Goal: Task Accomplishment & Management: Use online tool/utility

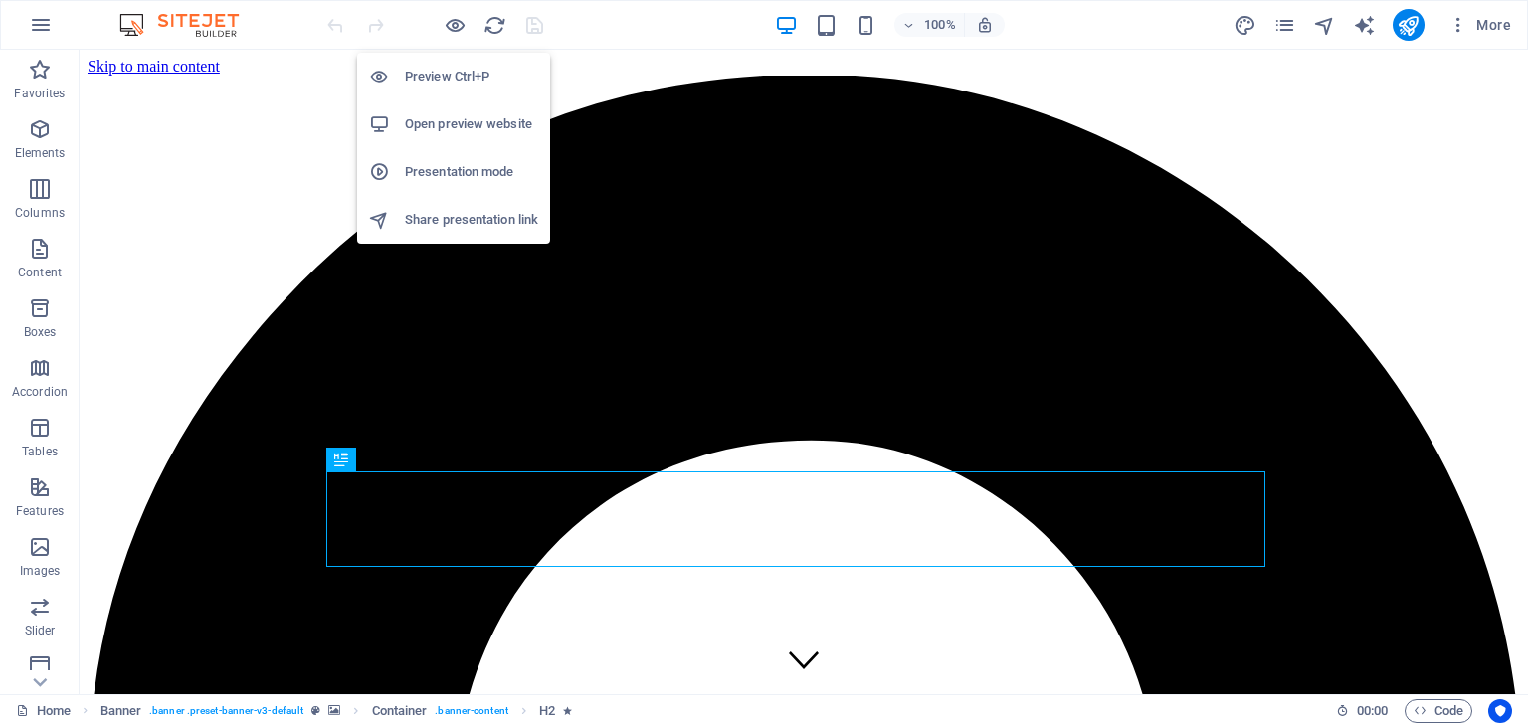
click at [439, 145] on li "Open preview website" at bounding box center [453, 124] width 193 height 48
click at [453, 33] on icon "button" at bounding box center [455, 25] width 23 height 23
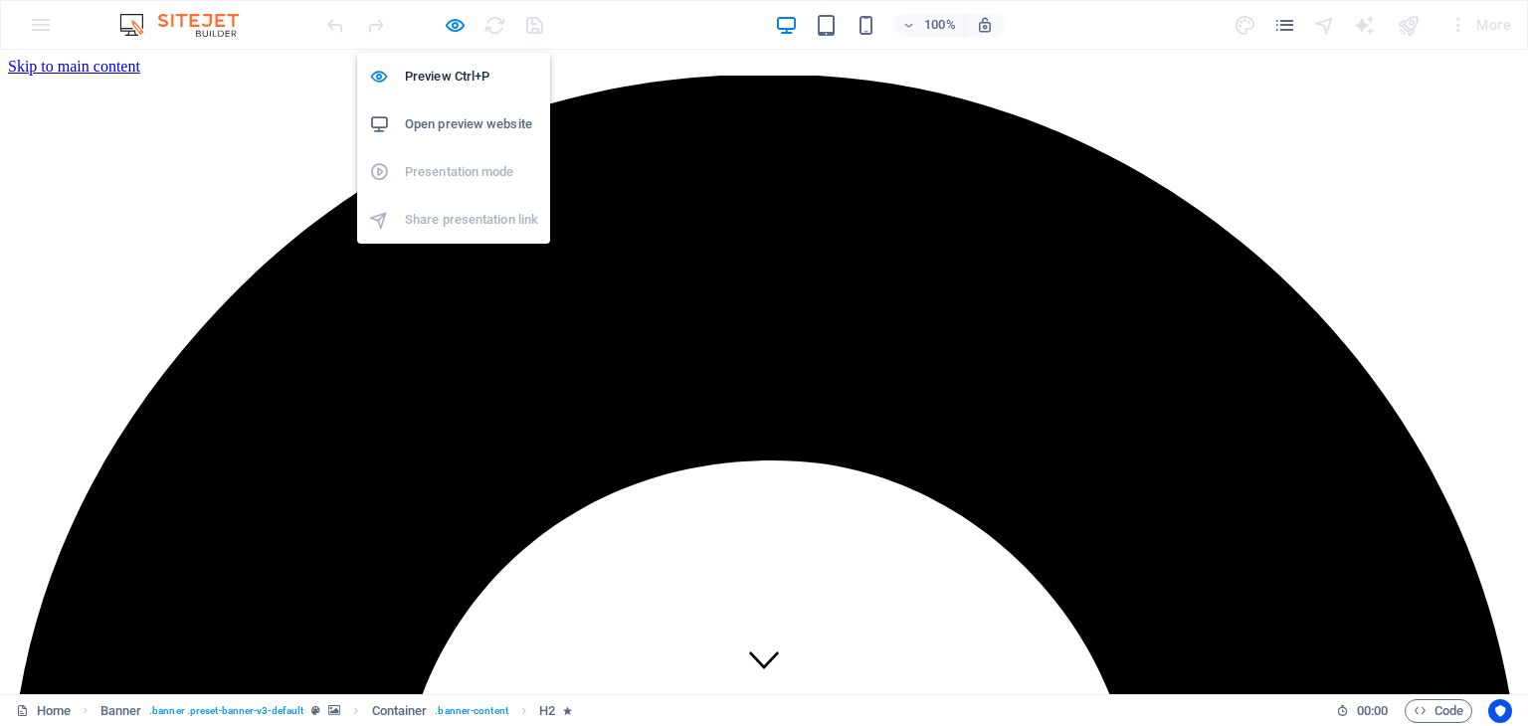
drag, startPoint x: 466, startPoint y: 128, endPoint x: 458, endPoint y: 121, distance: 10.6
click at [458, 121] on h6 "Open preview website" at bounding box center [471, 124] width 133 height 24
click at [434, 134] on h6 "Open preview website" at bounding box center [471, 124] width 133 height 24
click at [452, 21] on icon "button" at bounding box center [455, 25] width 23 height 23
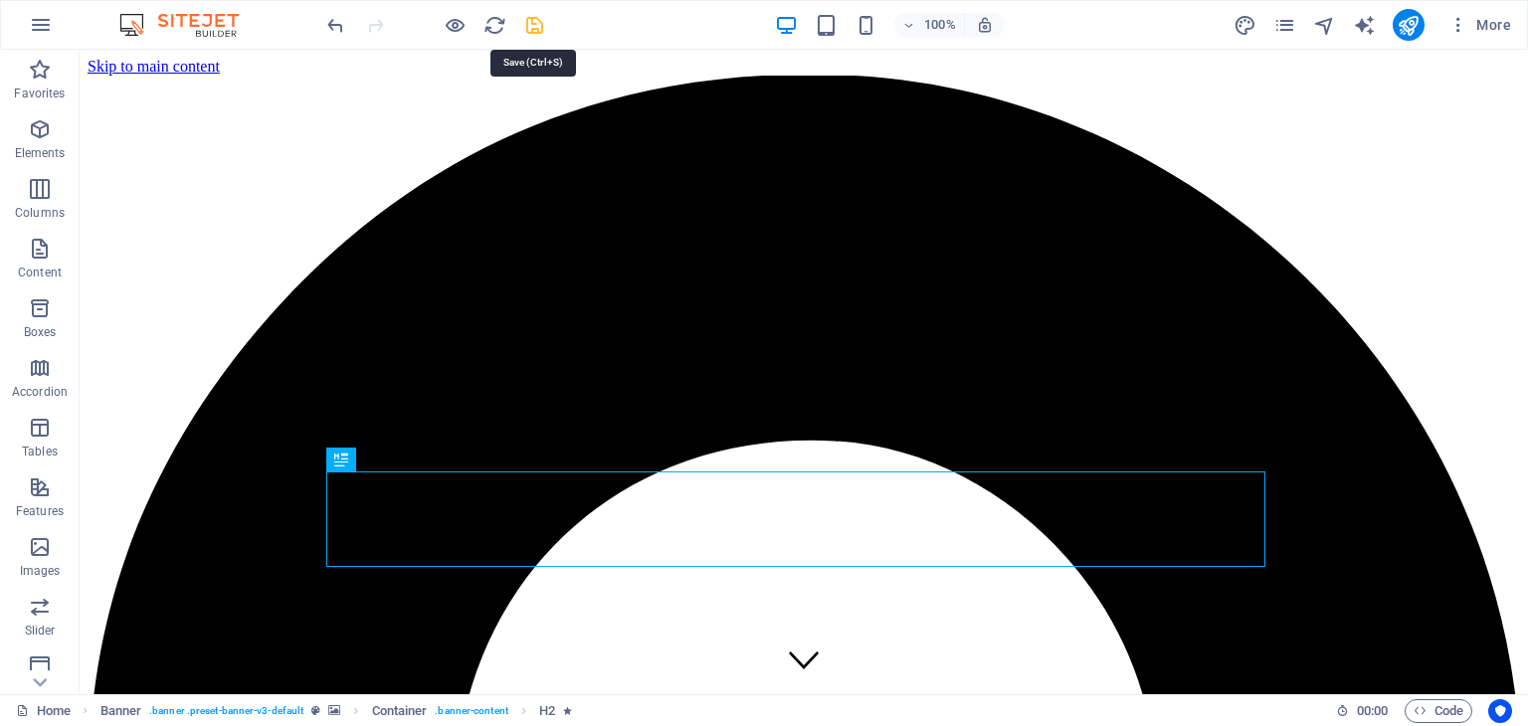
click at [523, 21] on icon "save" at bounding box center [534, 25] width 23 height 23
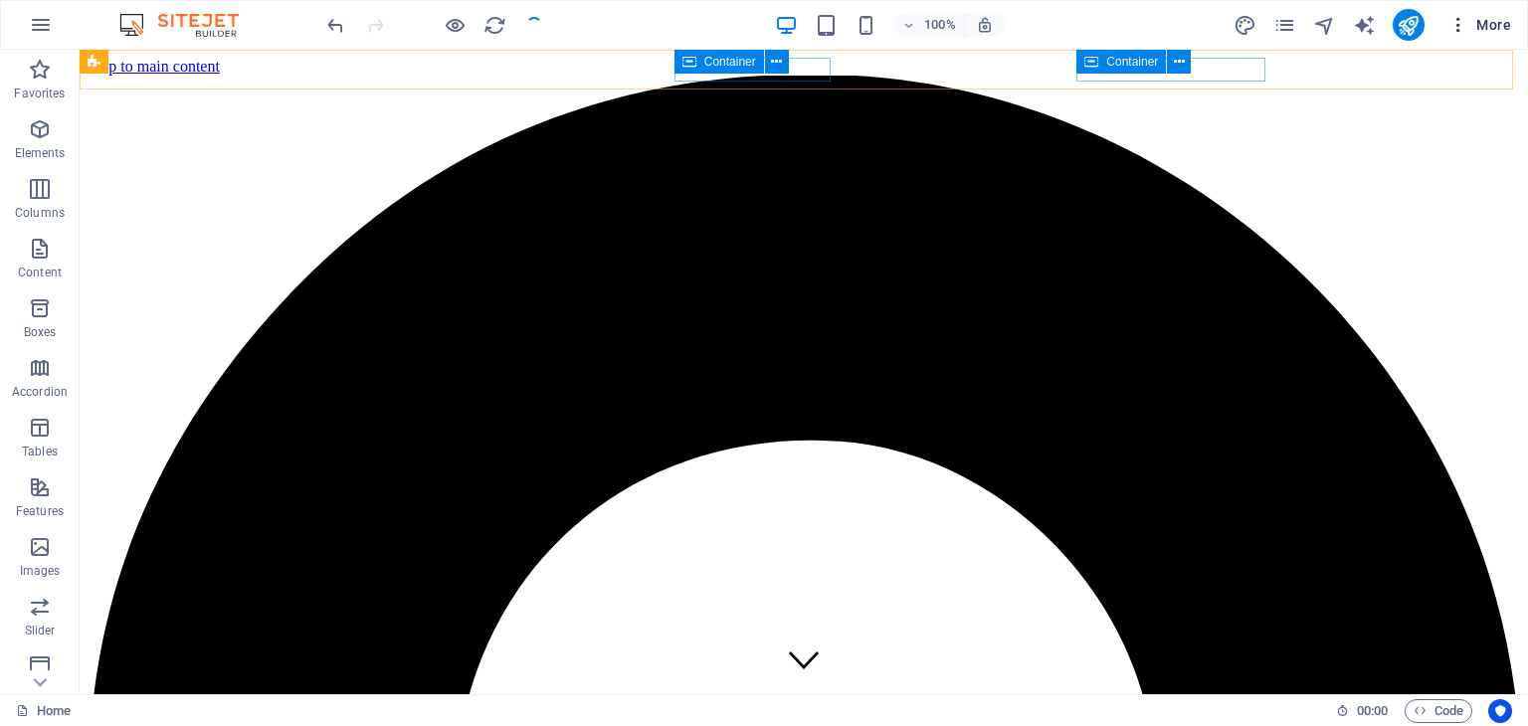
click at [1474, 19] on span "More" at bounding box center [1480, 25] width 63 height 20
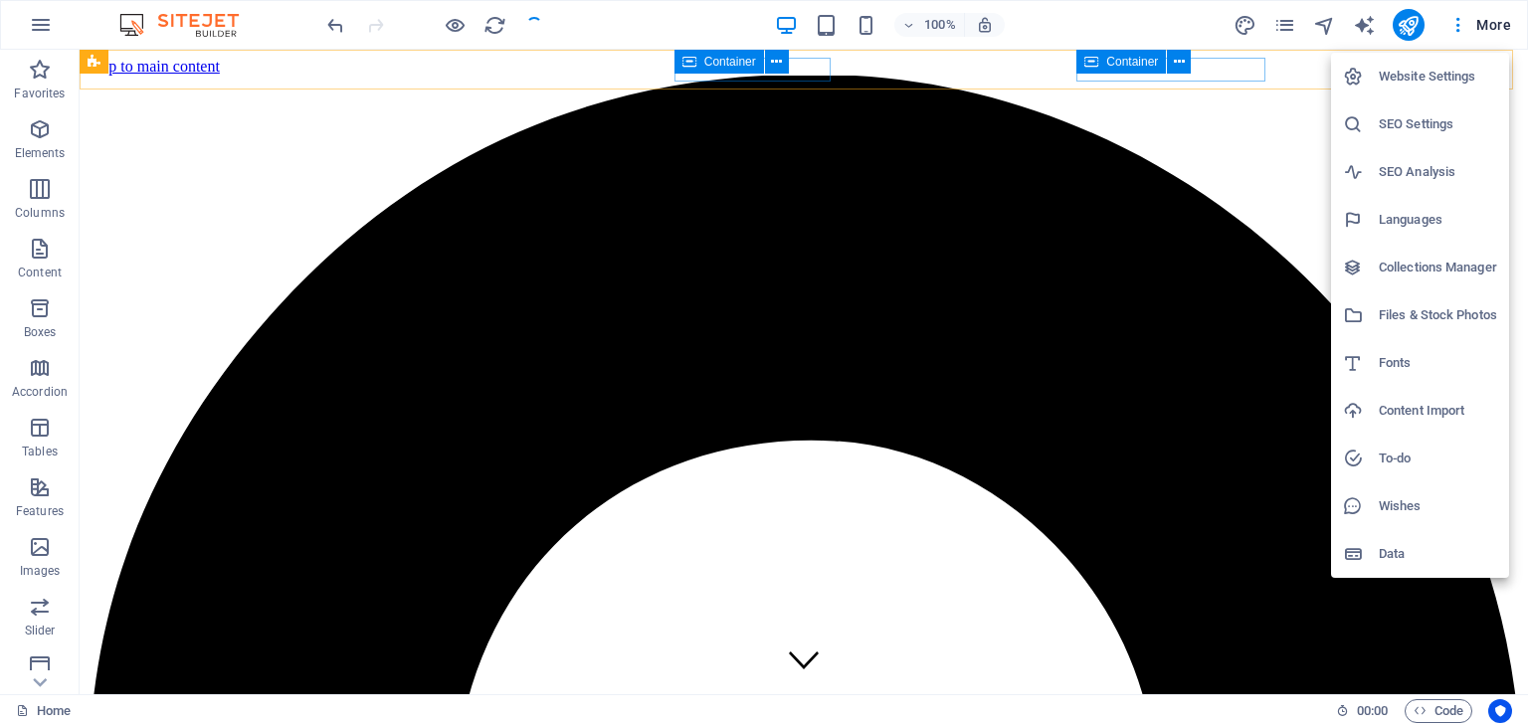
click at [1424, 119] on h6 "SEO Settings" at bounding box center [1438, 124] width 118 height 24
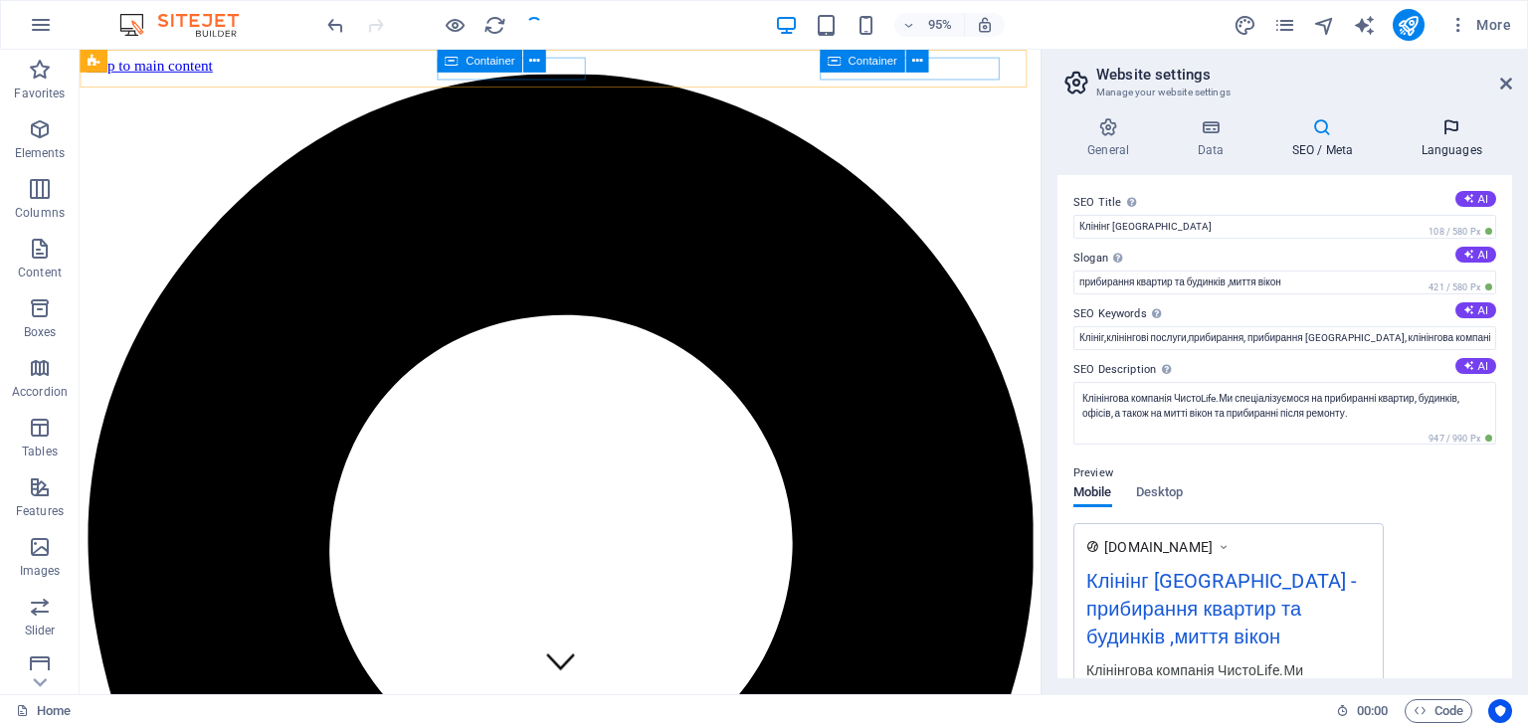
click at [1429, 121] on icon at bounding box center [1451, 127] width 121 height 20
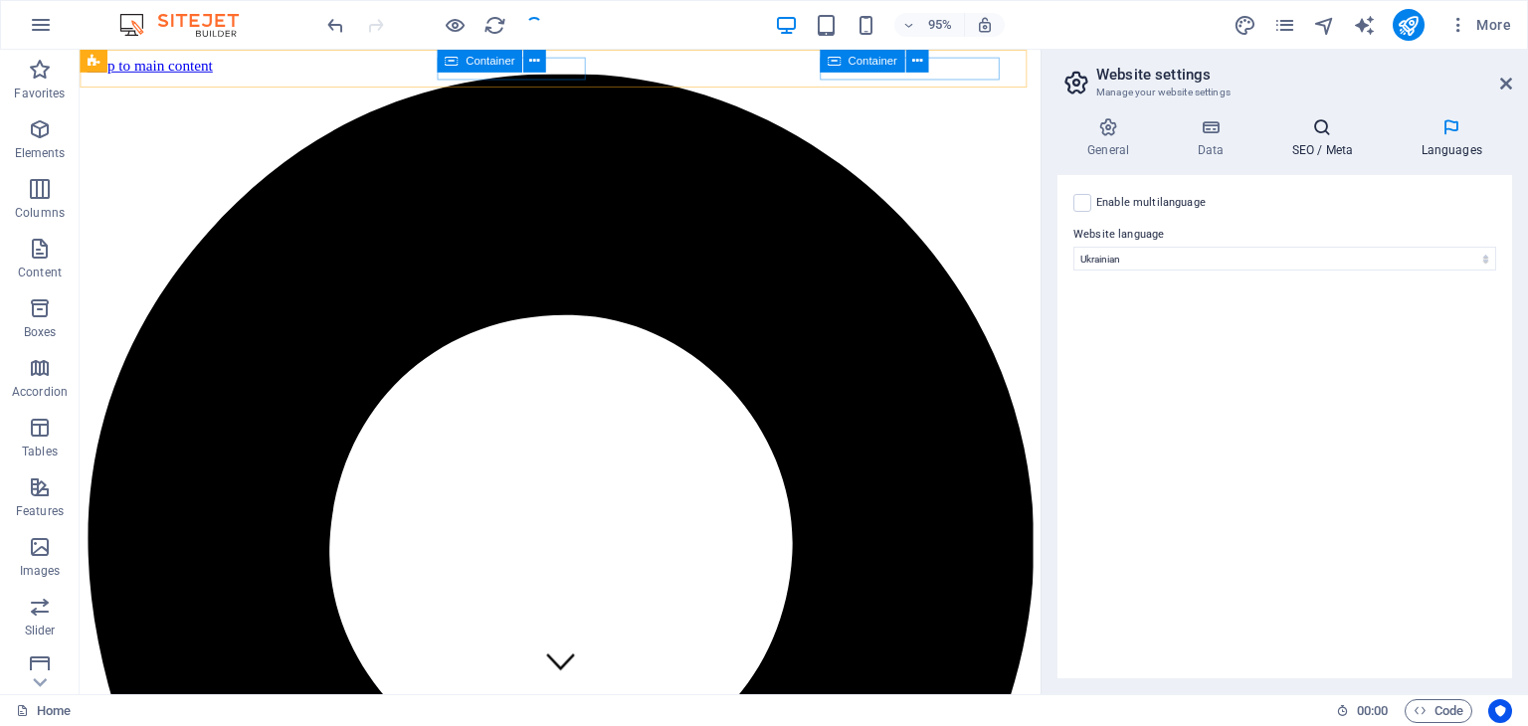
click at [1313, 128] on icon at bounding box center [1322, 127] width 121 height 20
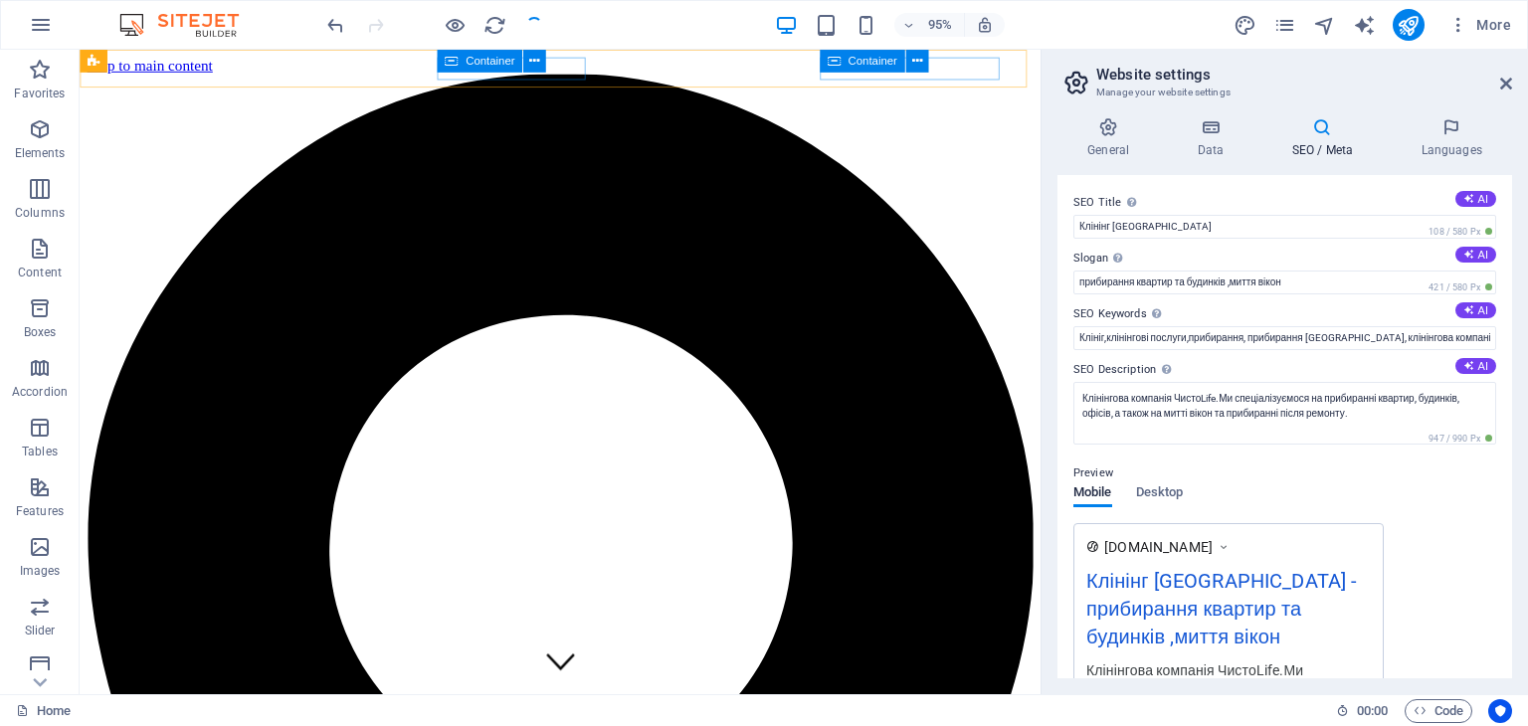
click at [1498, 82] on h2 "Website settings" at bounding box center [1305, 75] width 416 height 18
click at [1513, 81] on aside "Website settings Manage your website settings General Data SEO / Meta Languages…" at bounding box center [1285, 372] width 488 height 645
click at [1505, 85] on icon at bounding box center [1506, 84] width 12 height 16
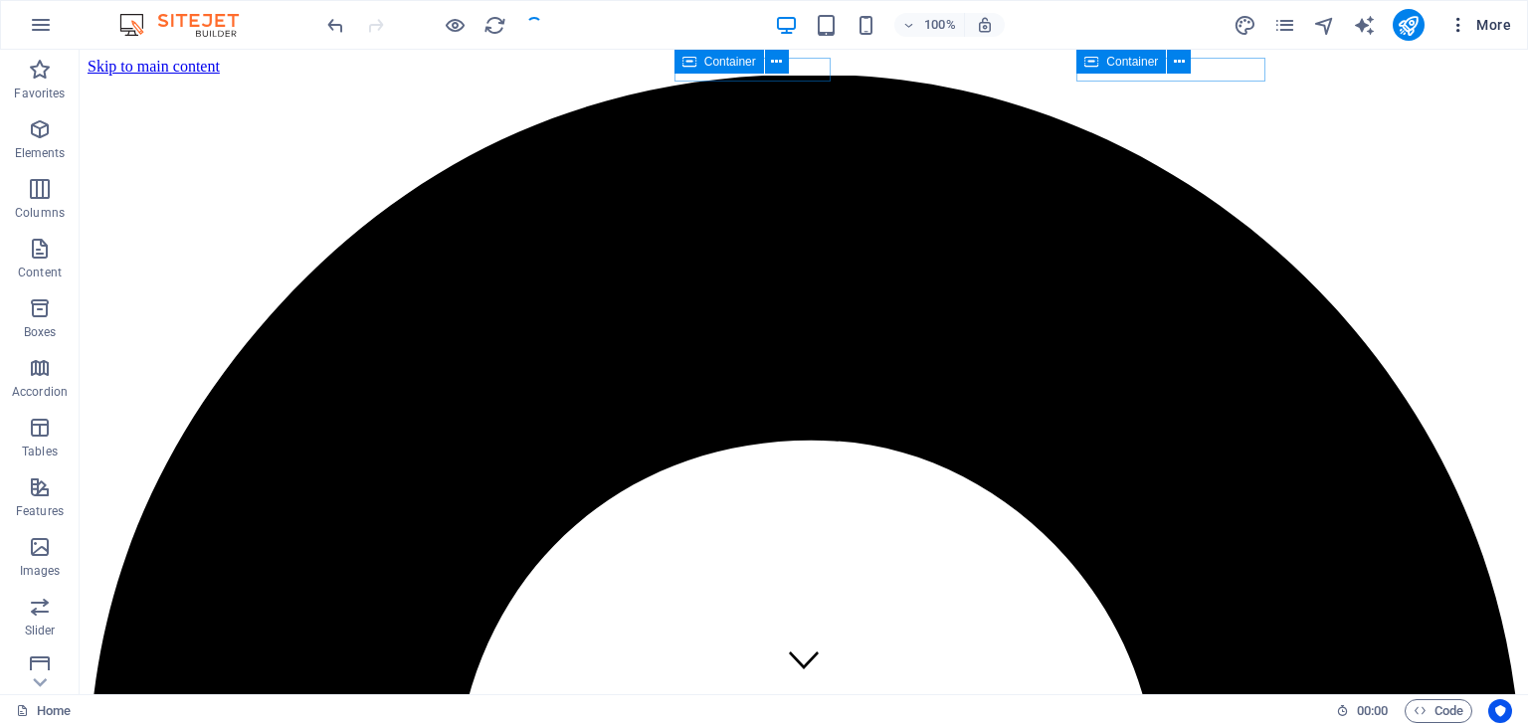
click at [1479, 20] on span "More" at bounding box center [1480, 25] width 63 height 20
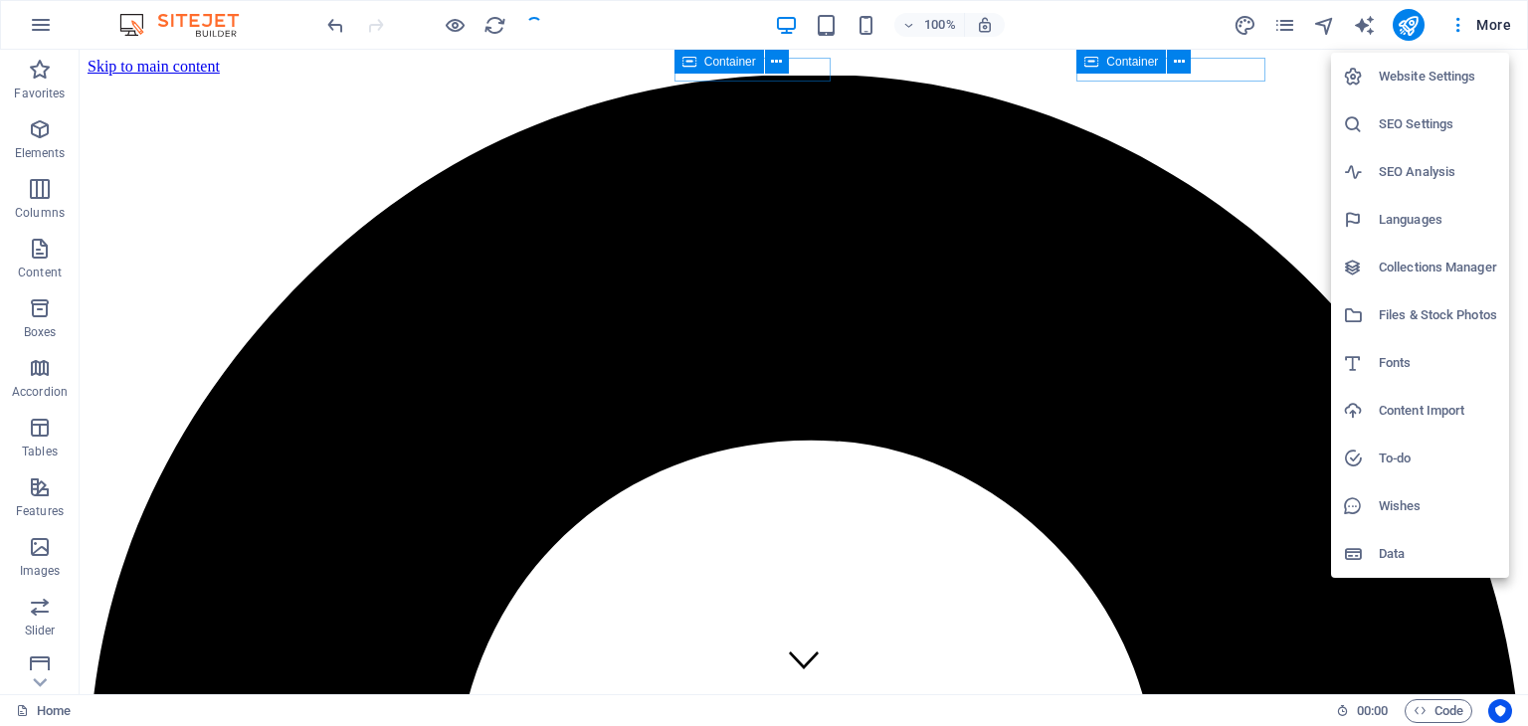
click at [1449, 117] on h6 "SEO Settings" at bounding box center [1438, 124] width 118 height 24
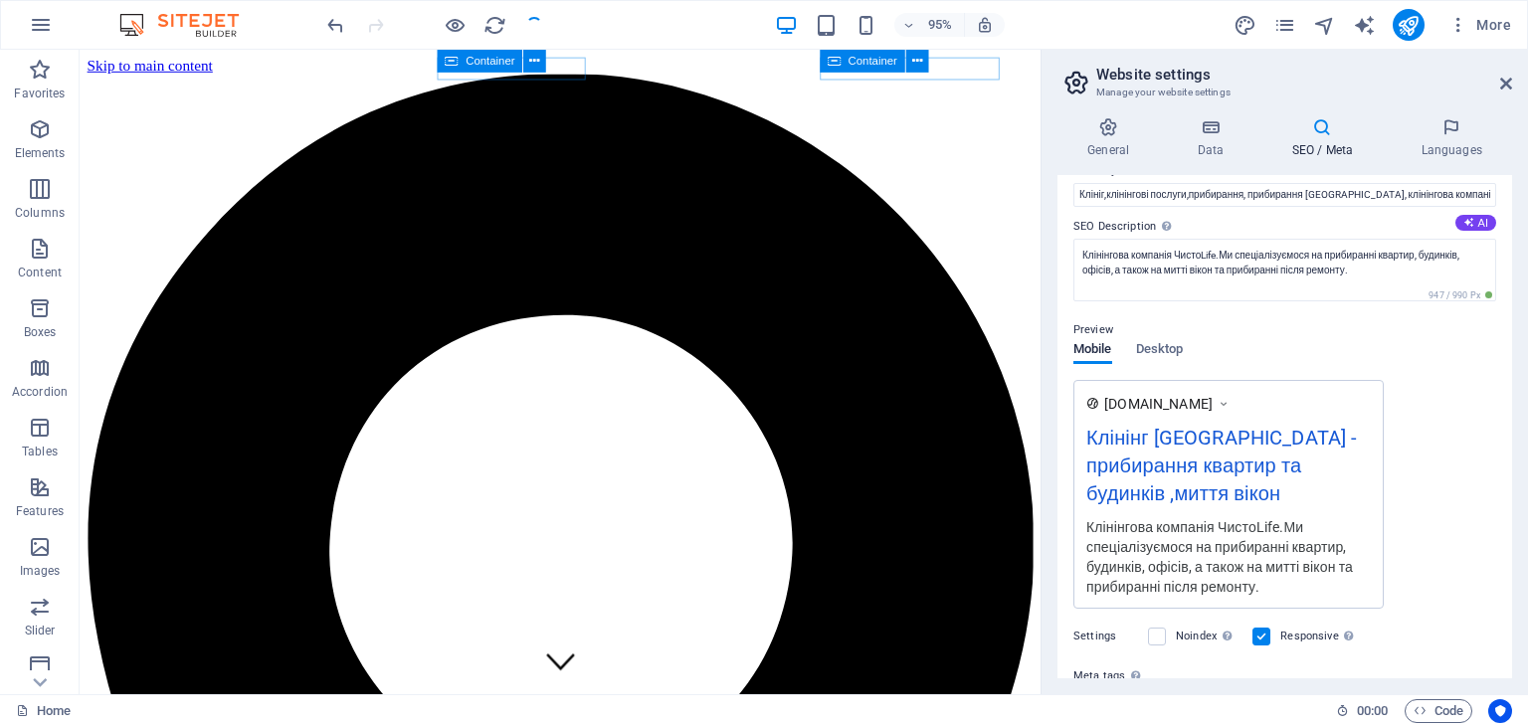
scroll to position [178, 0]
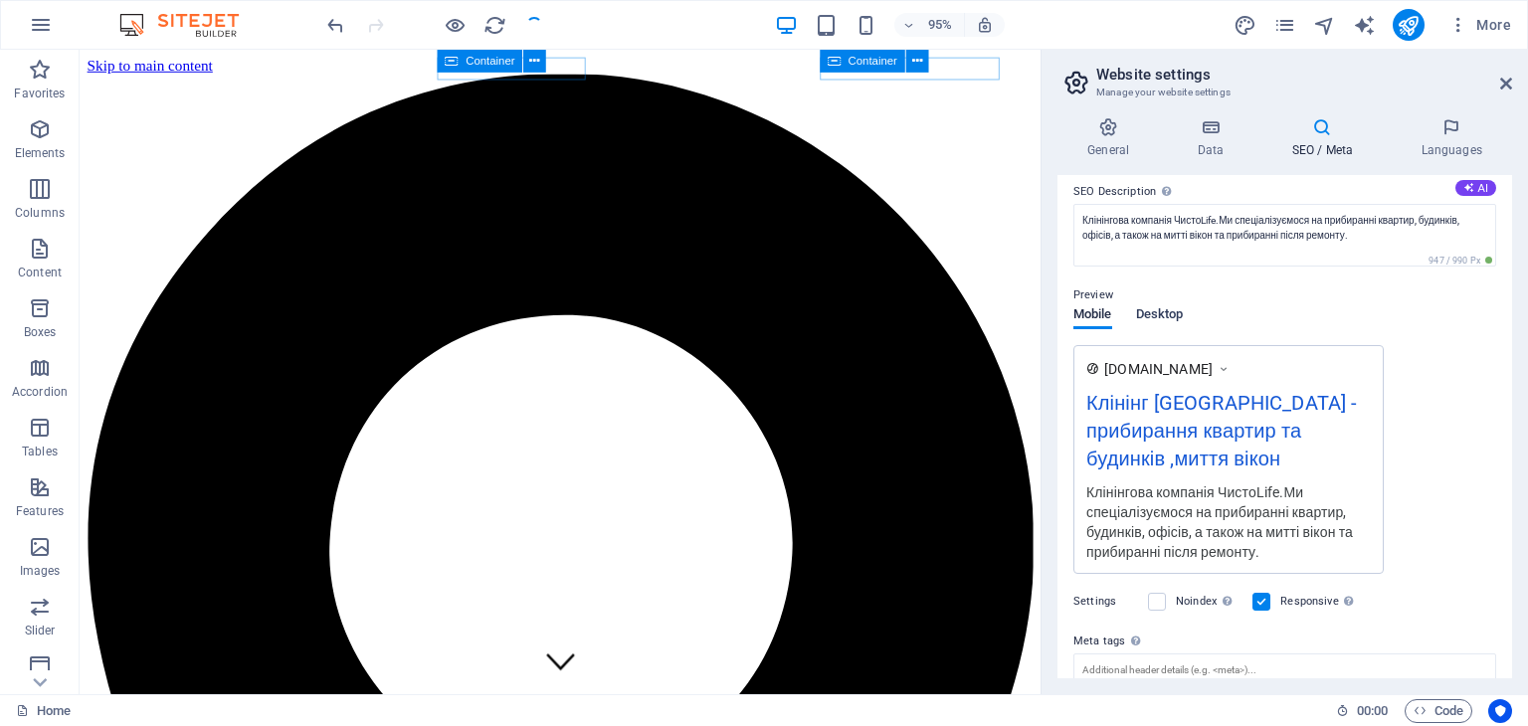
click at [1162, 325] on span "Desktop" at bounding box center [1160, 316] width 48 height 28
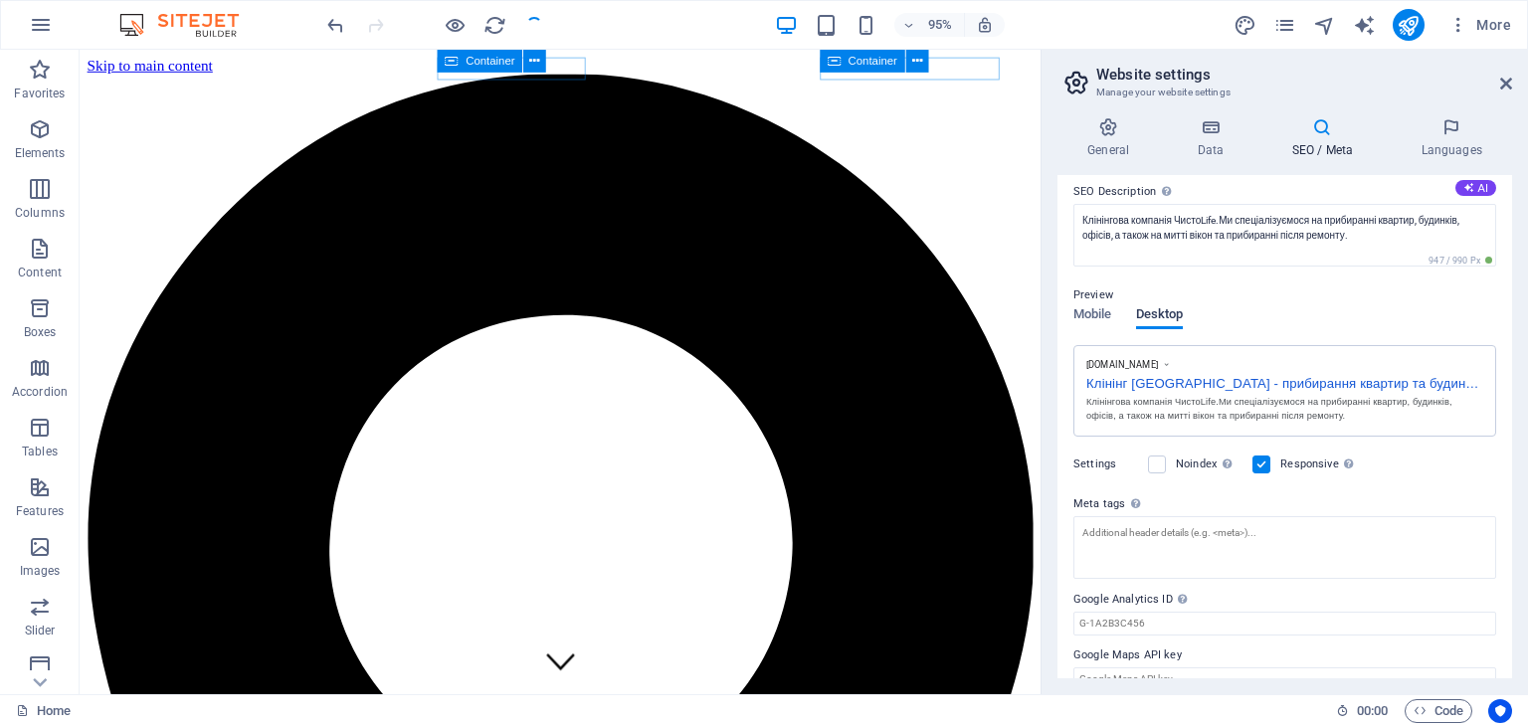
scroll to position [0, 0]
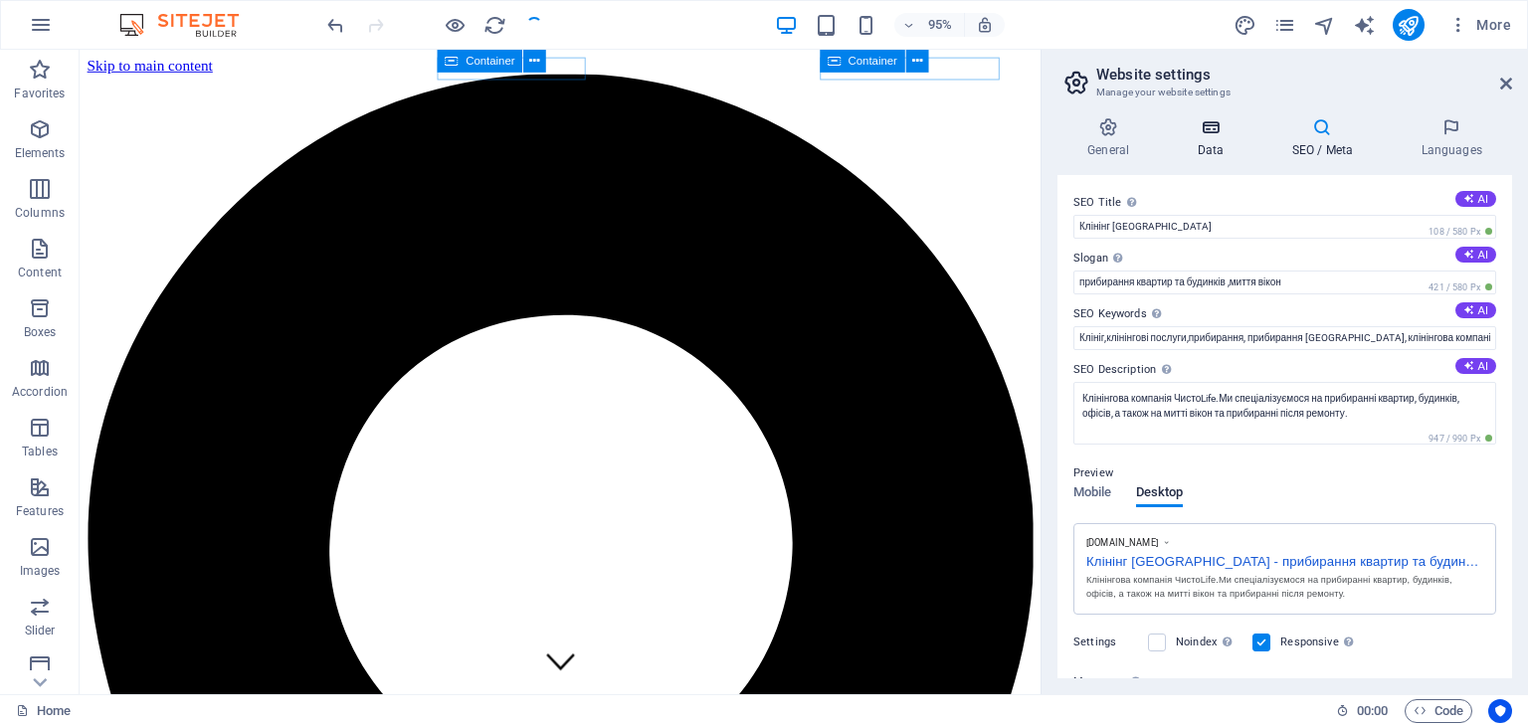
click at [1209, 142] on h4 "Data" at bounding box center [1214, 138] width 95 height 42
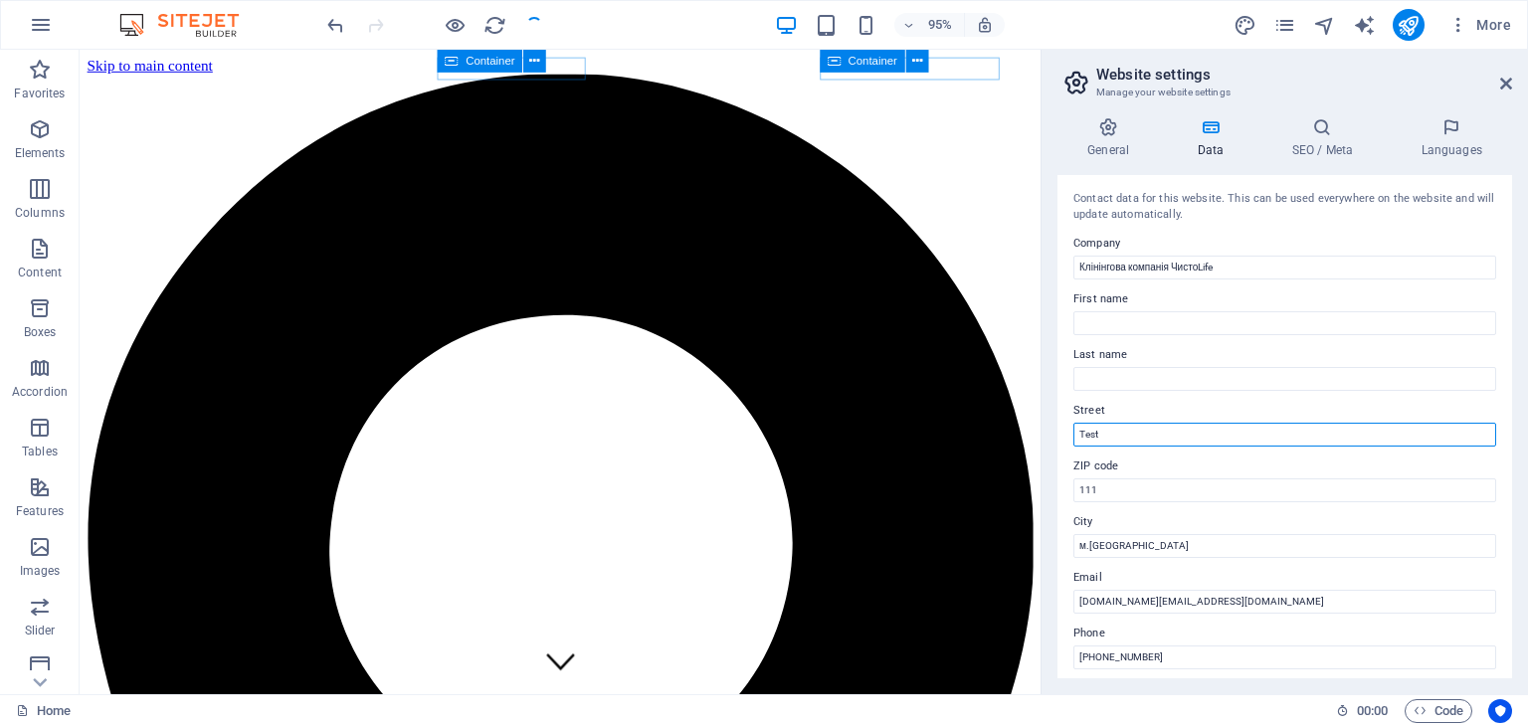
click at [1141, 446] on input "Test" at bounding box center [1285, 435] width 423 height 24
type input "T"
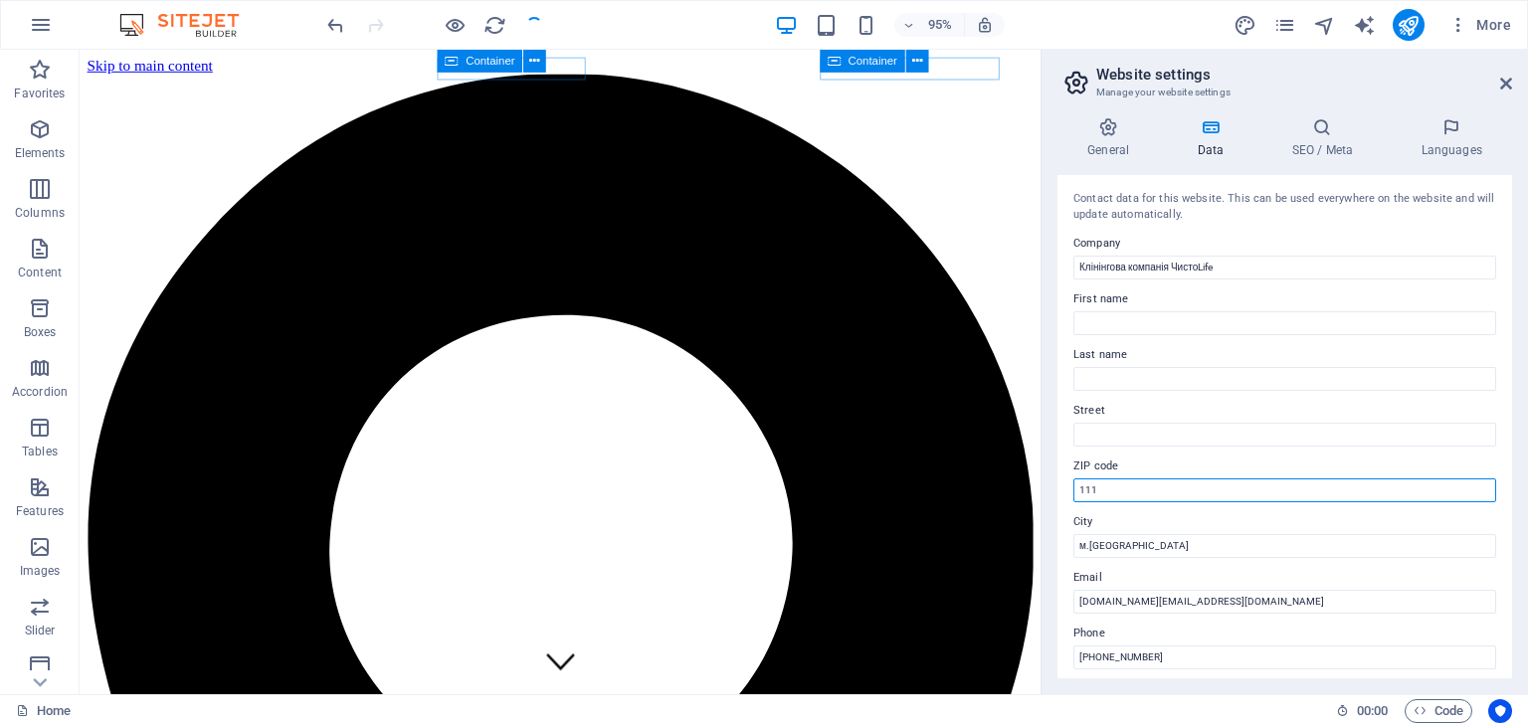
click at [1116, 495] on input "111" at bounding box center [1285, 491] width 423 height 24
type input "1"
click at [1055, 351] on div "General Data SEO / Meta Languages Website name ЧистоLife Logo Drag files here, …" at bounding box center [1285, 397] width 487 height 593
click at [1341, 128] on icon at bounding box center [1322, 127] width 121 height 20
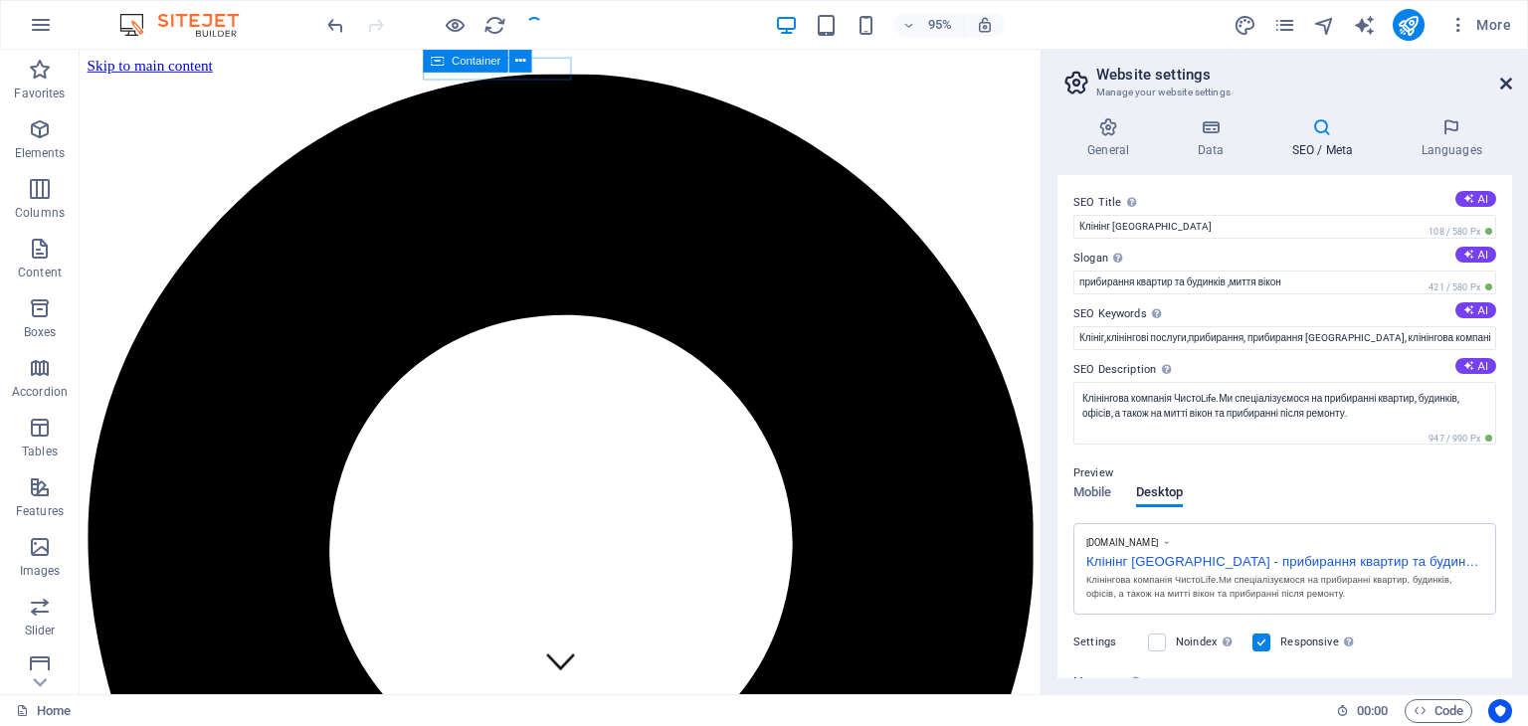
click at [1505, 76] on icon at bounding box center [1506, 84] width 12 height 16
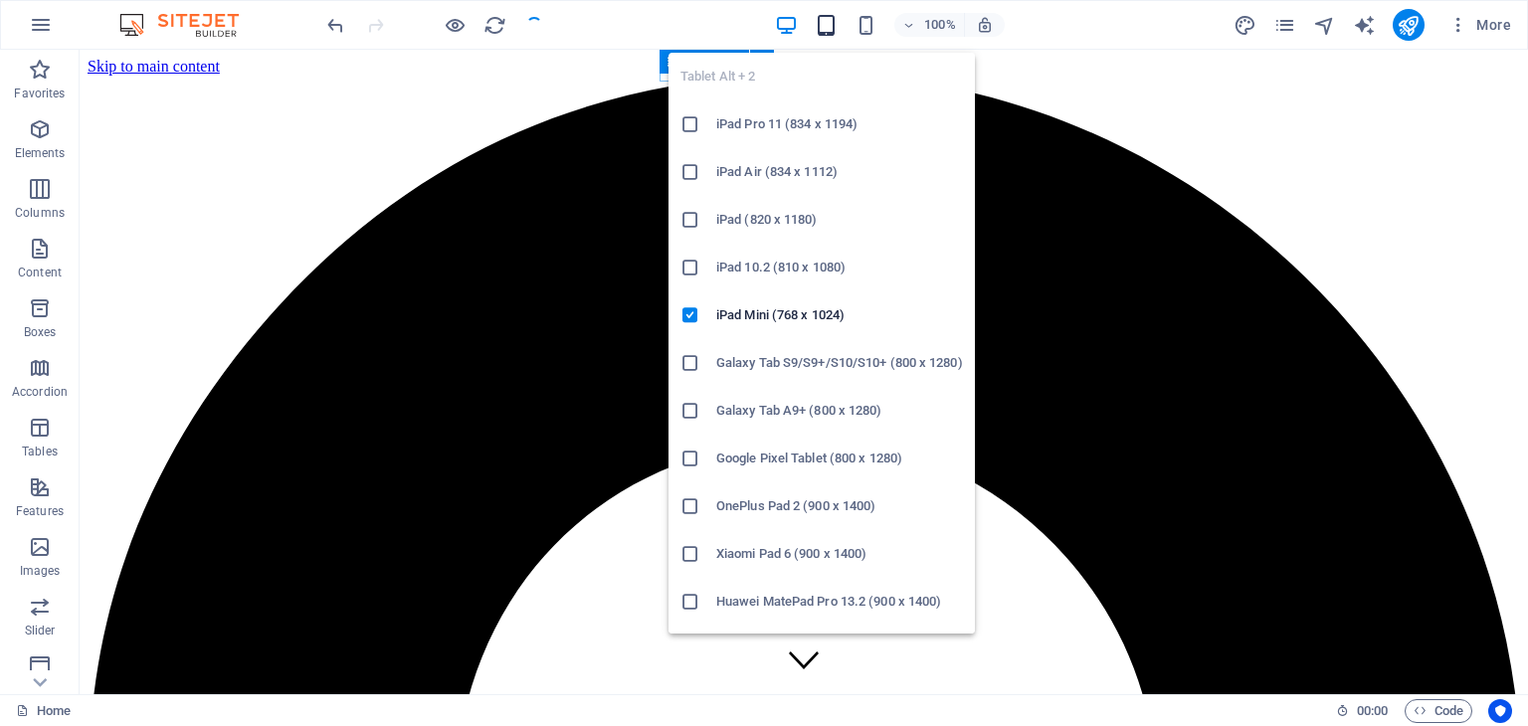
click at [818, 29] on icon "button" at bounding box center [826, 25] width 23 height 23
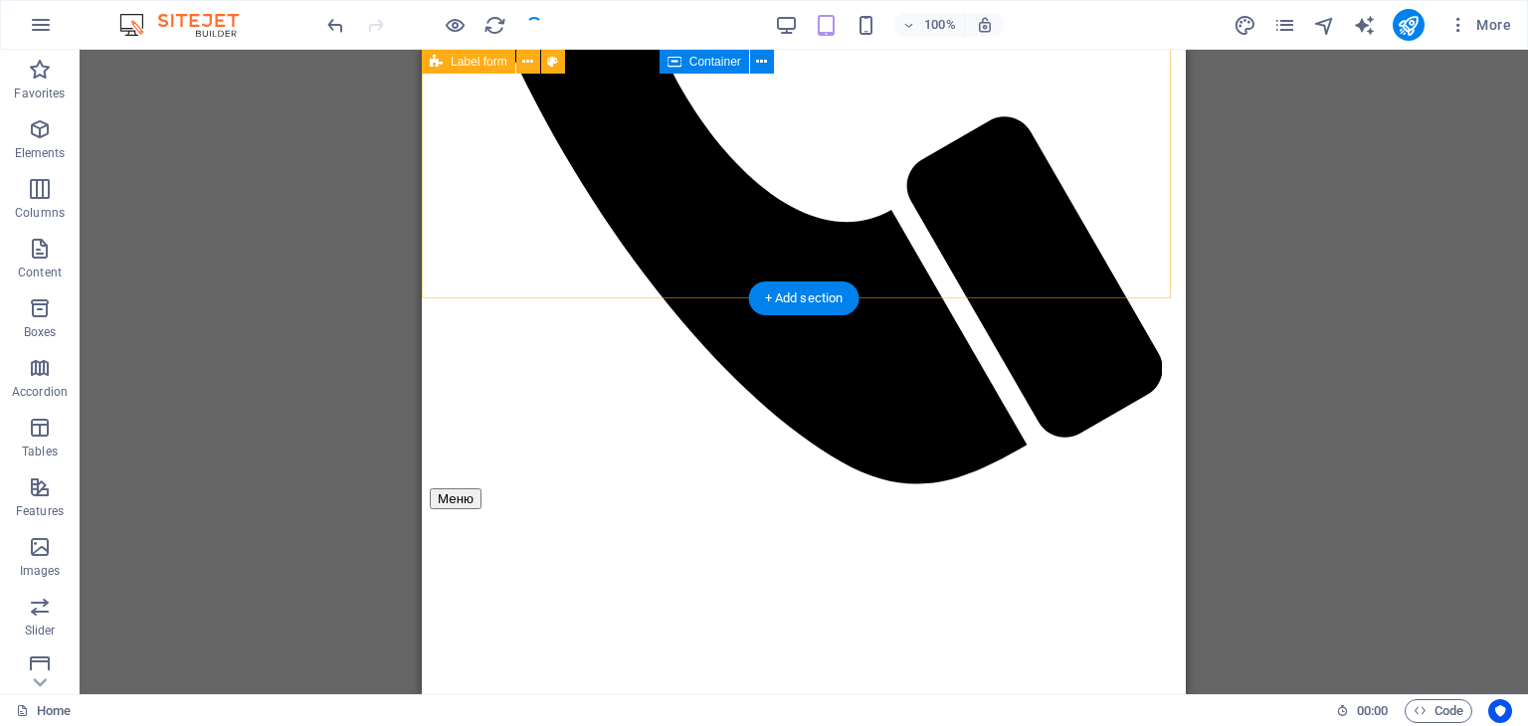
scroll to position [3931, 0]
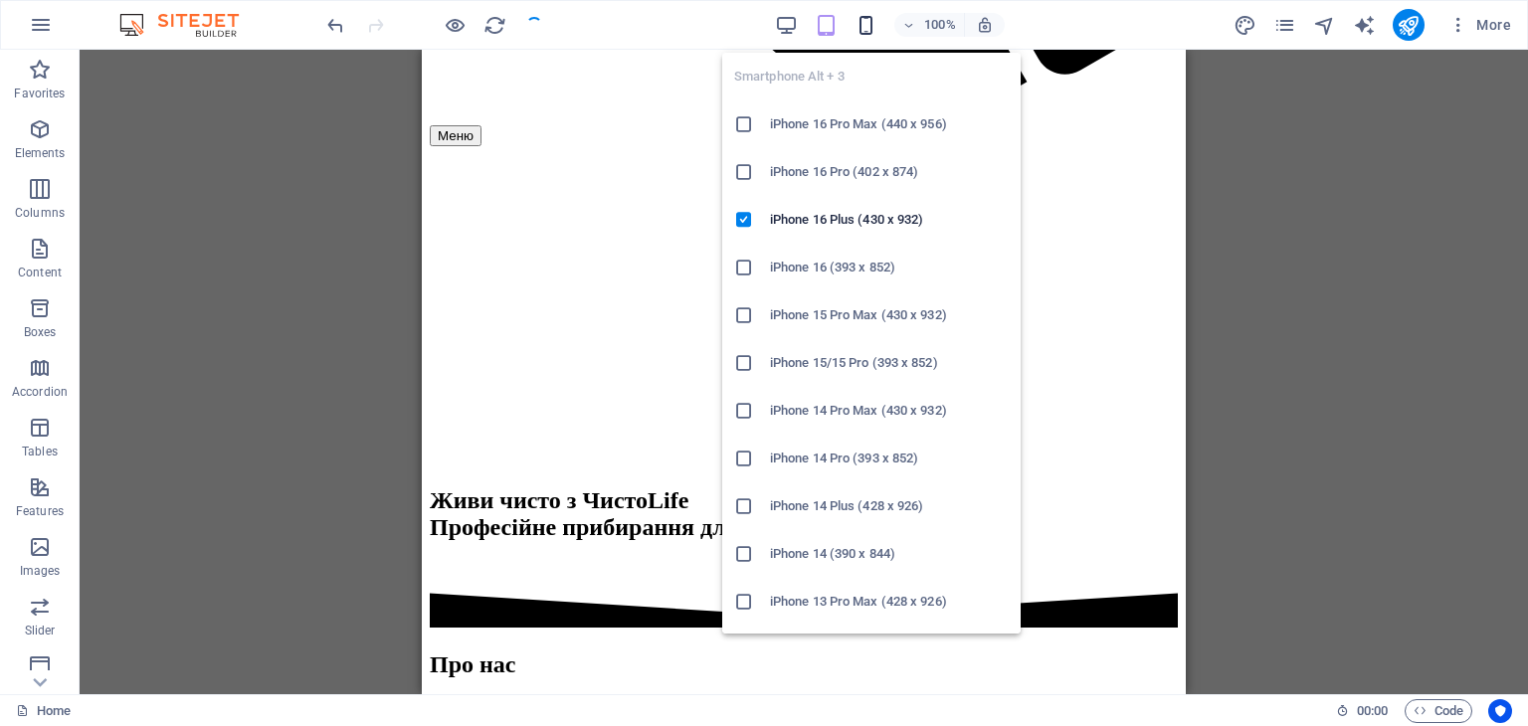
click at [872, 14] on icon "button" at bounding box center [866, 25] width 23 height 23
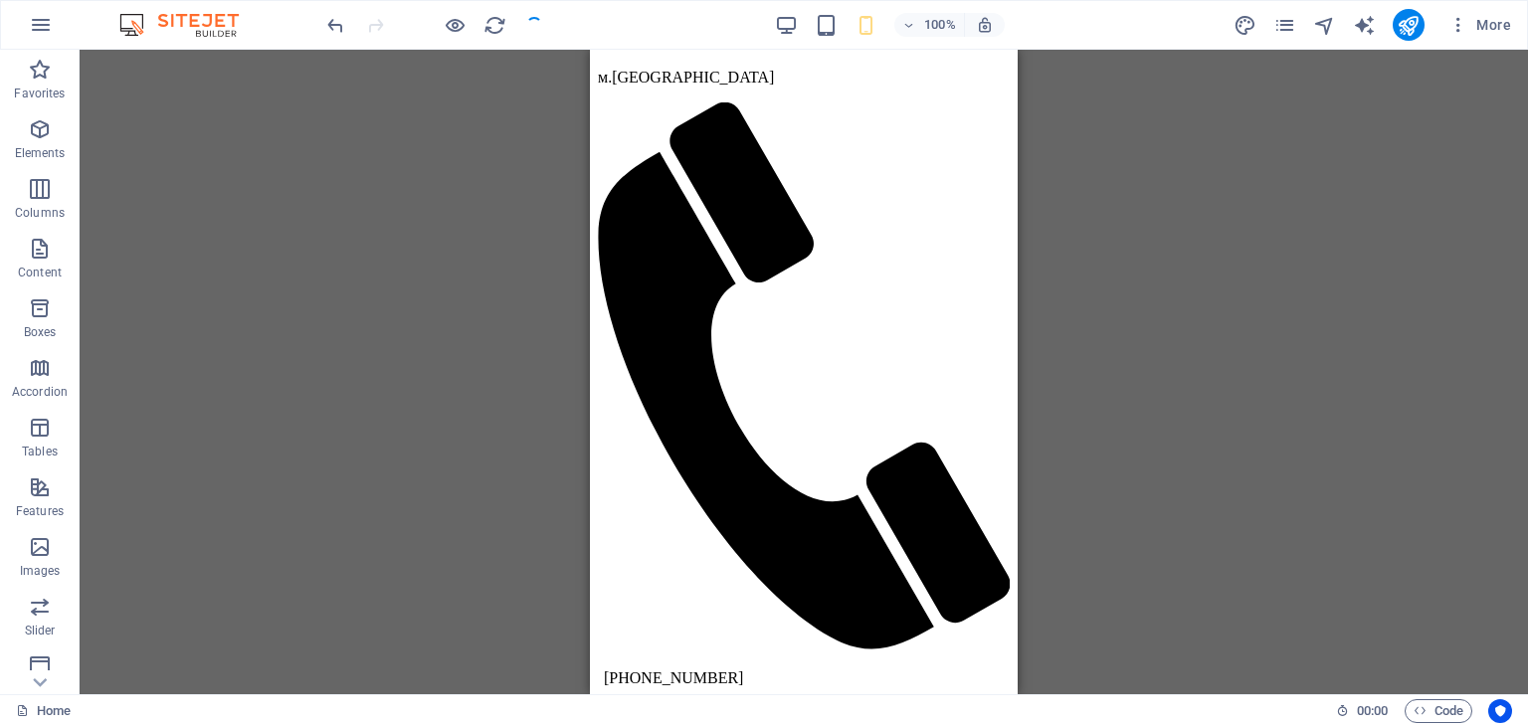
scroll to position [0, 0]
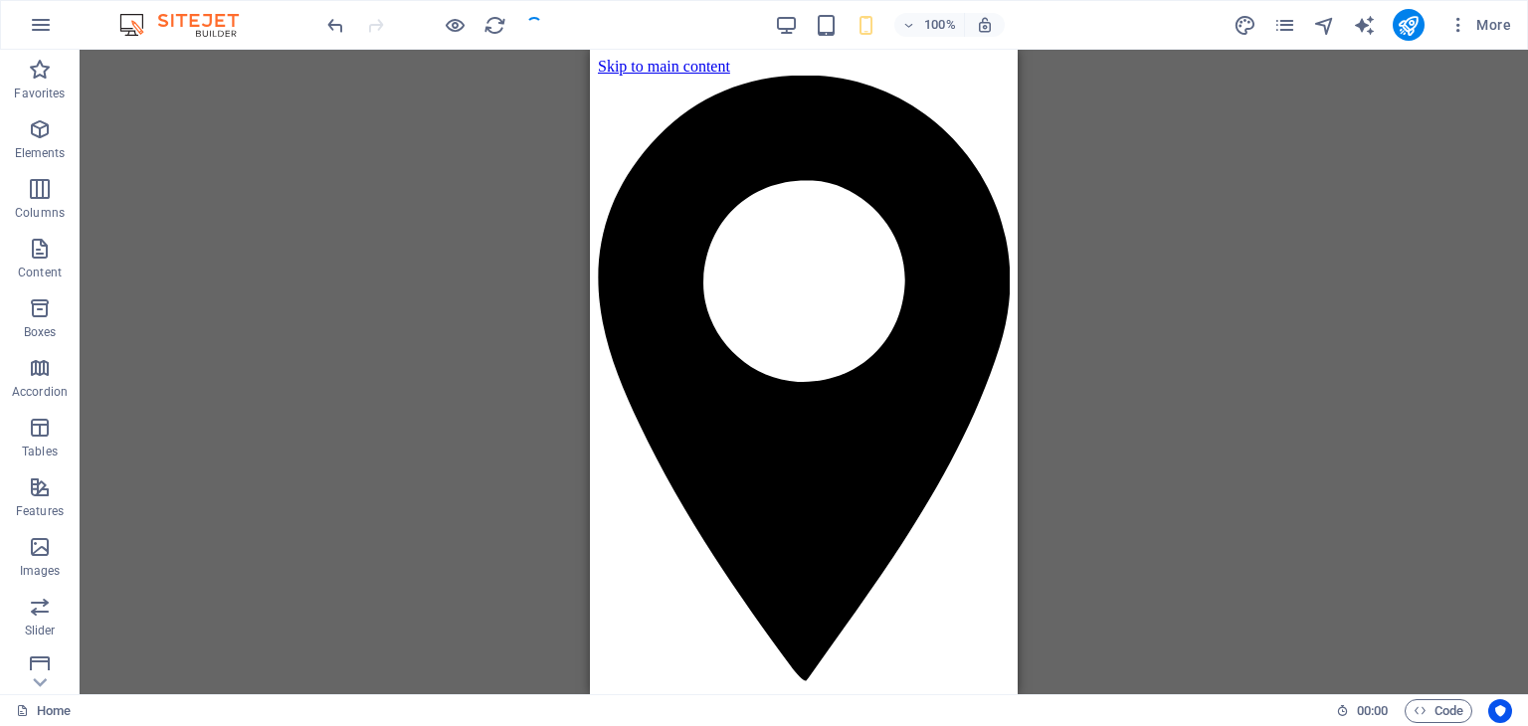
drag, startPoint x: 1016, startPoint y: 171, endPoint x: 1618, endPoint y: 69, distance: 610.6
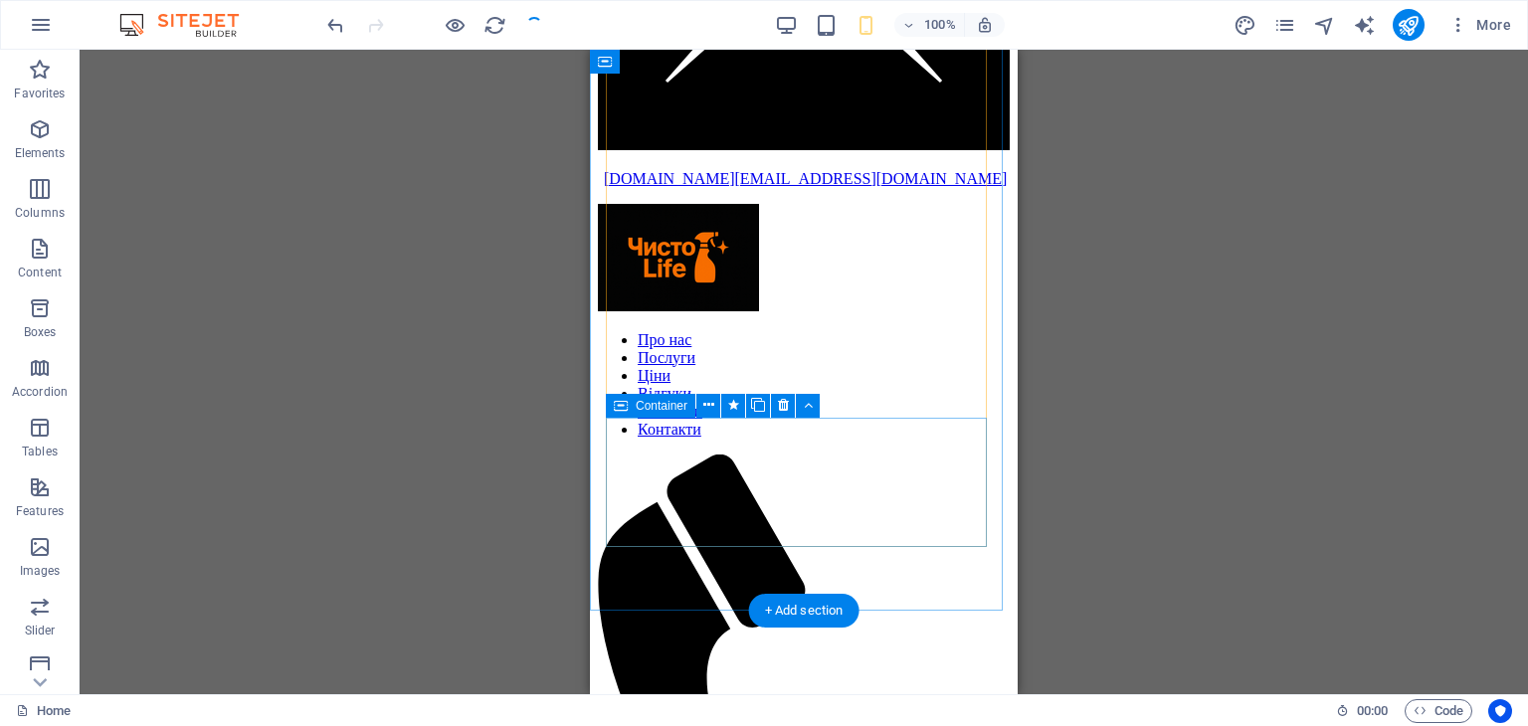
scroll to position [1465, 0]
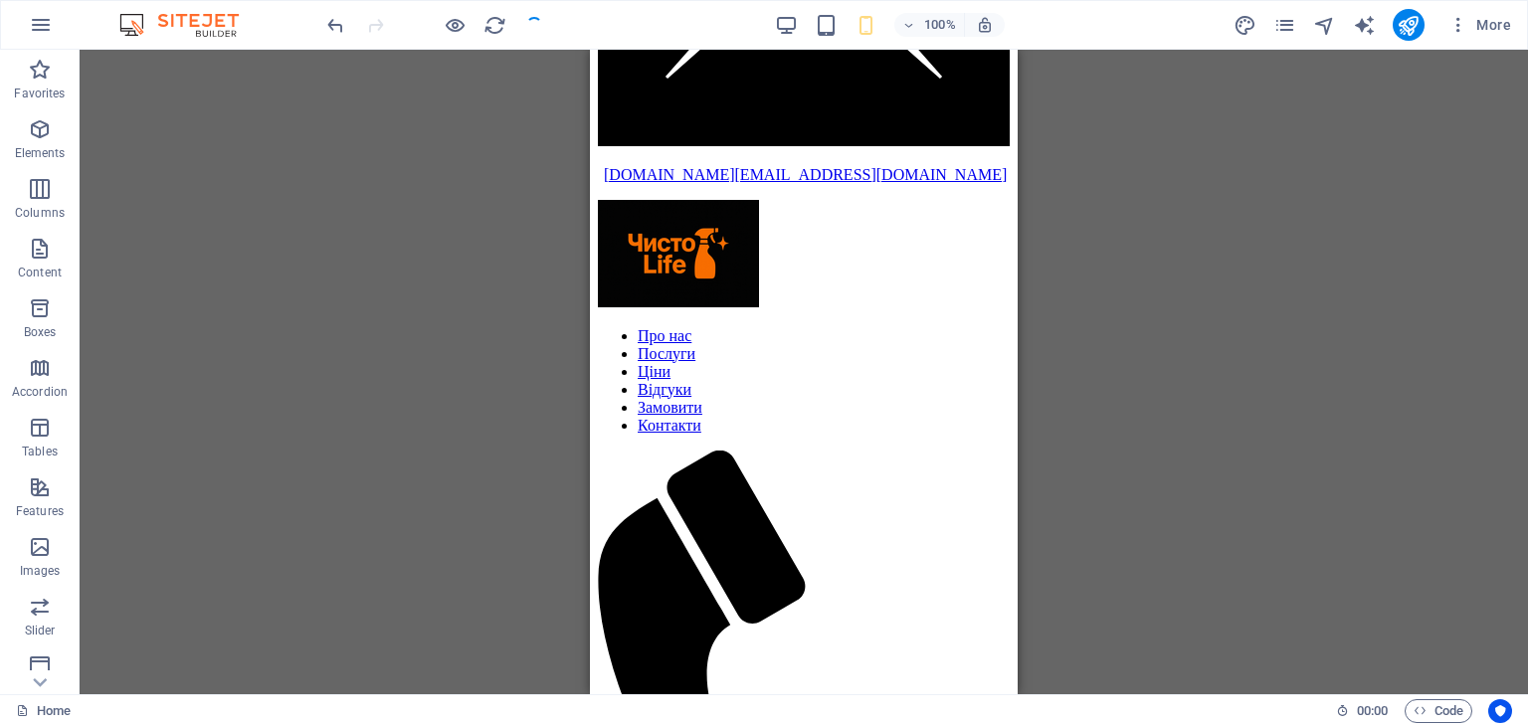
click at [784, 9] on div "100%" at bounding box center [890, 25] width 230 height 32
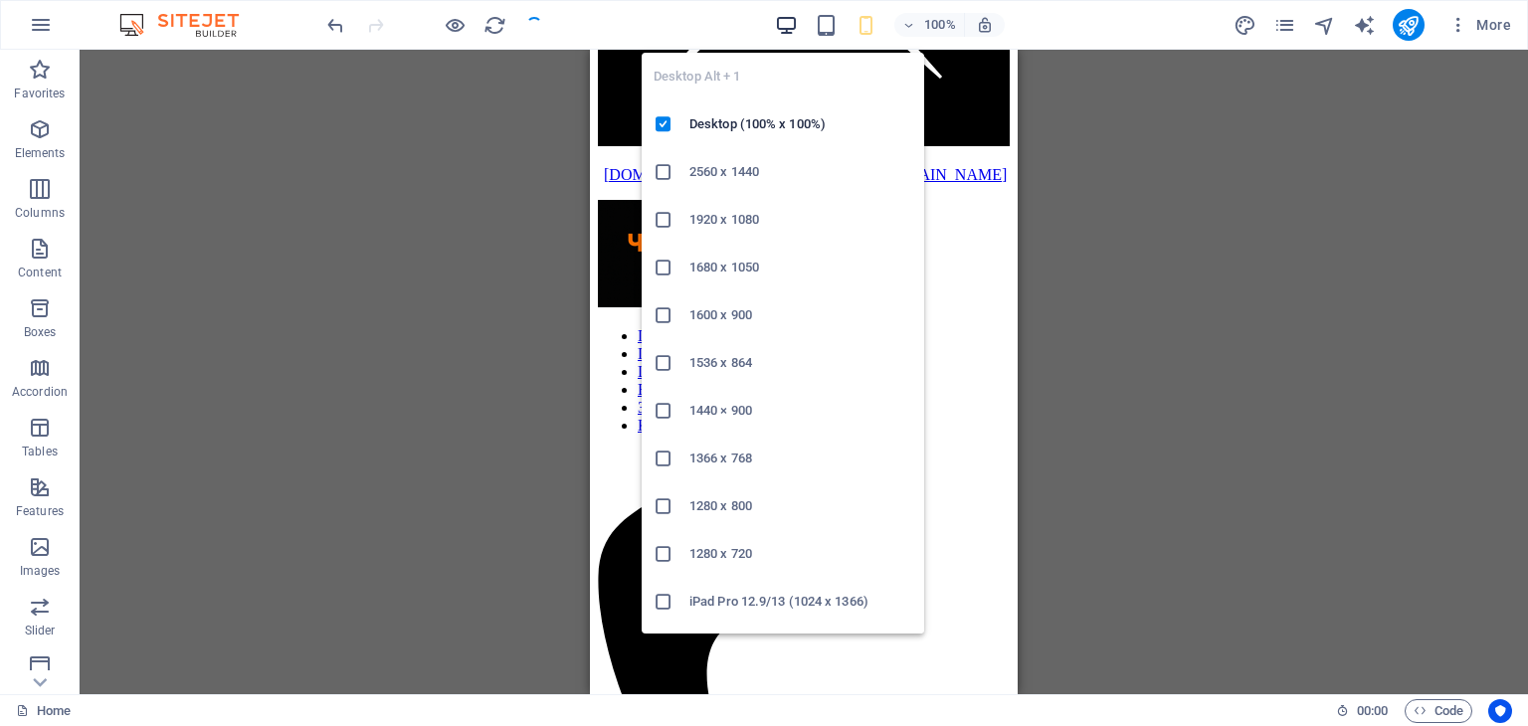
click at [788, 22] on icon "button" at bounding box center [786, 25] width 23 height 23
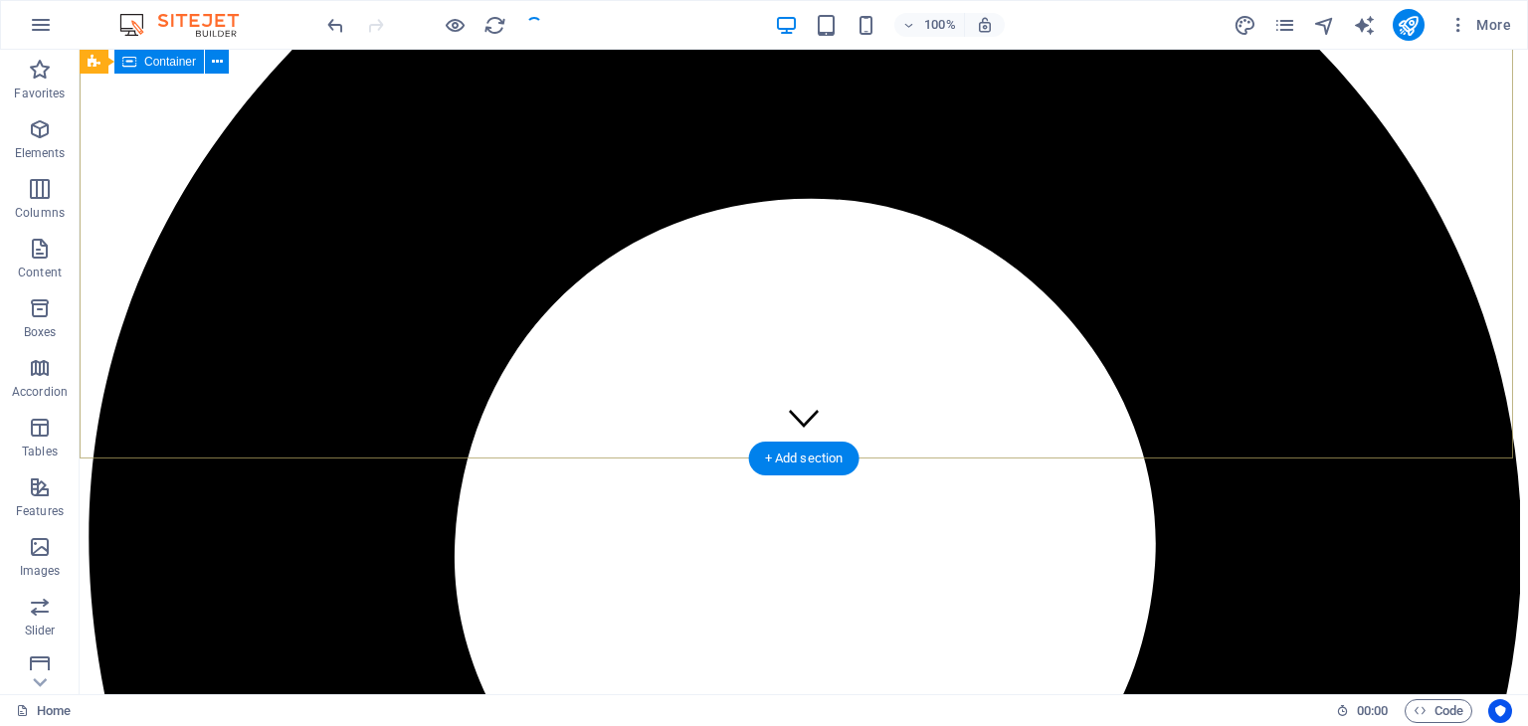
scroll to position [0, 0]
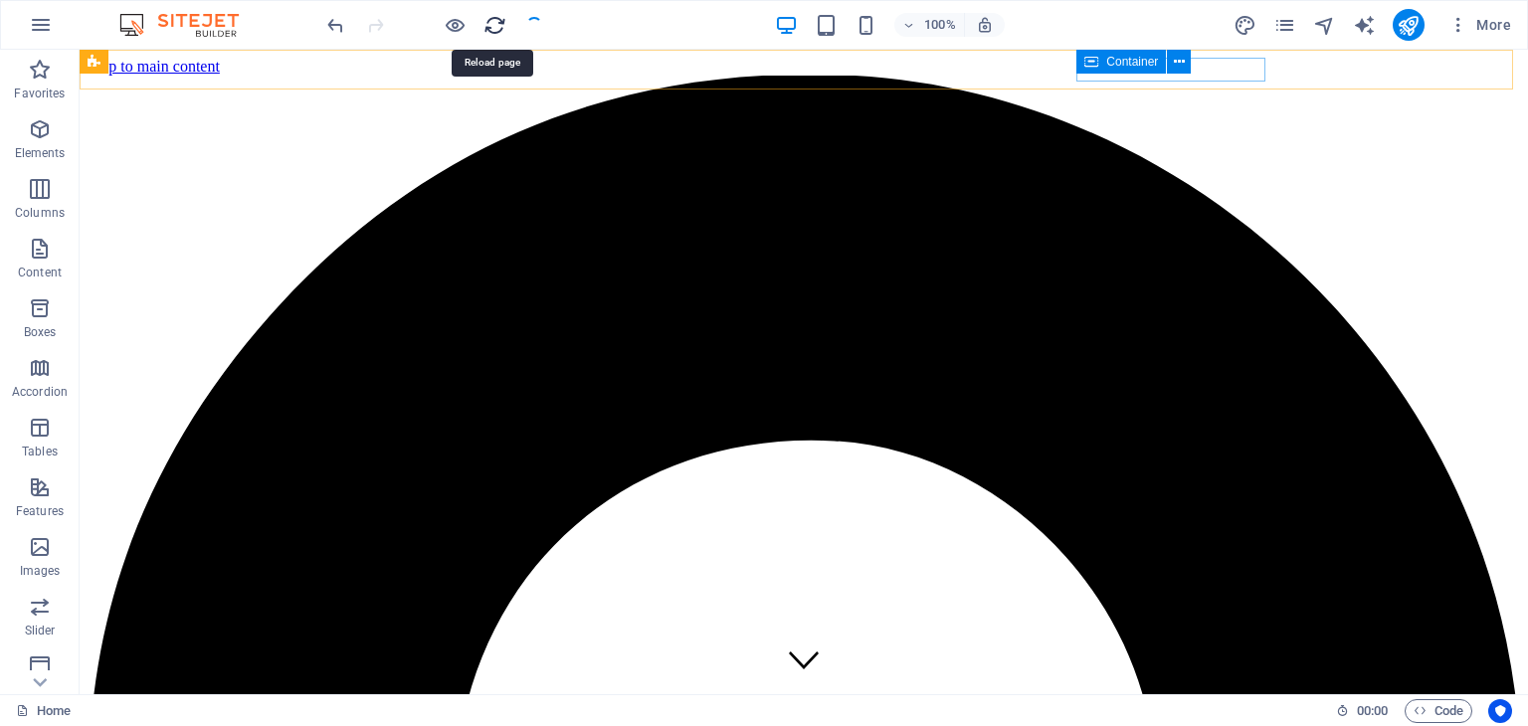
click at [491, 21] on icon "reload" at bounding box center [495, 25] width 23 height 23
click at [500, 25] on icon "reload" at bounding box center [495, 25] width 23 height 23
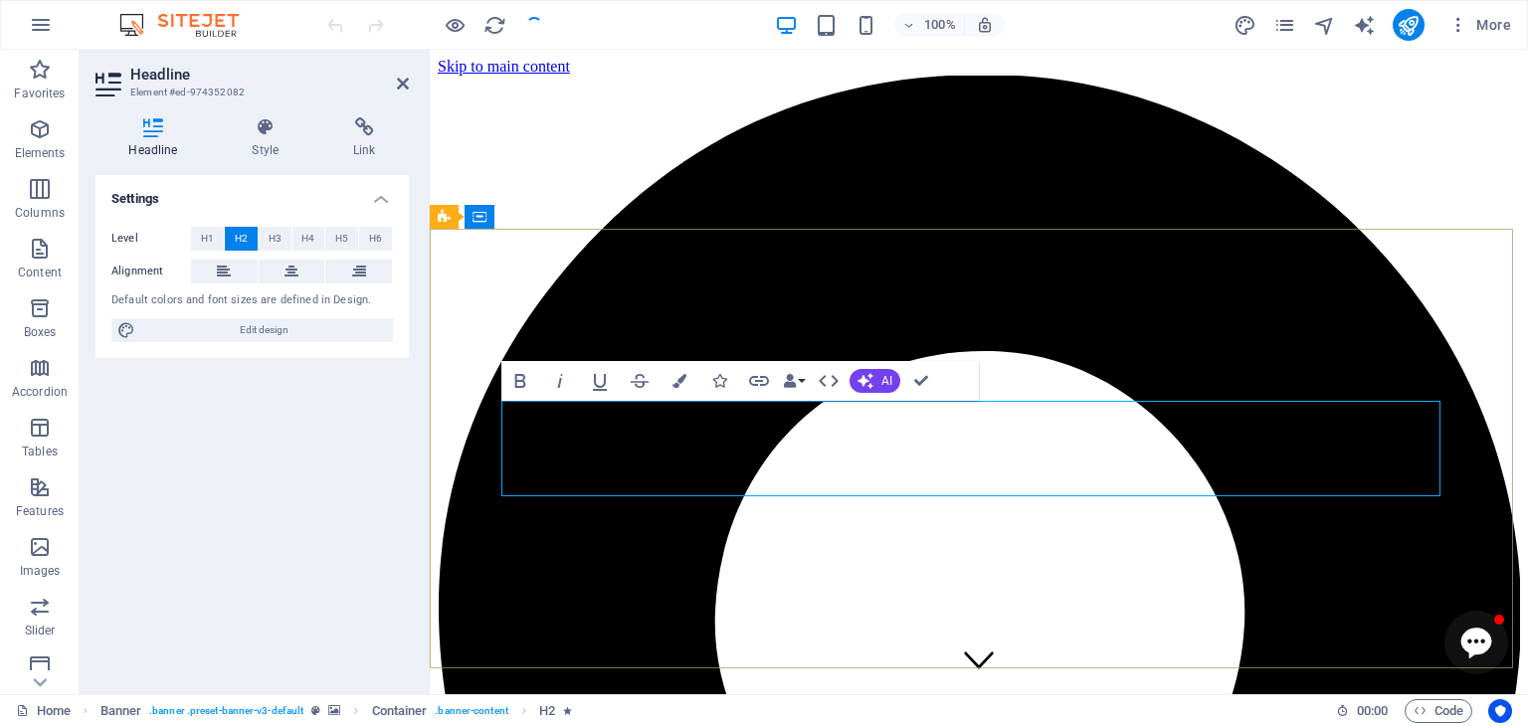
click at [403, 78] on icon at bounding box center [403, 84] width 12 height 16
